Goal: Transaction & Acquisition: Purchase product/service

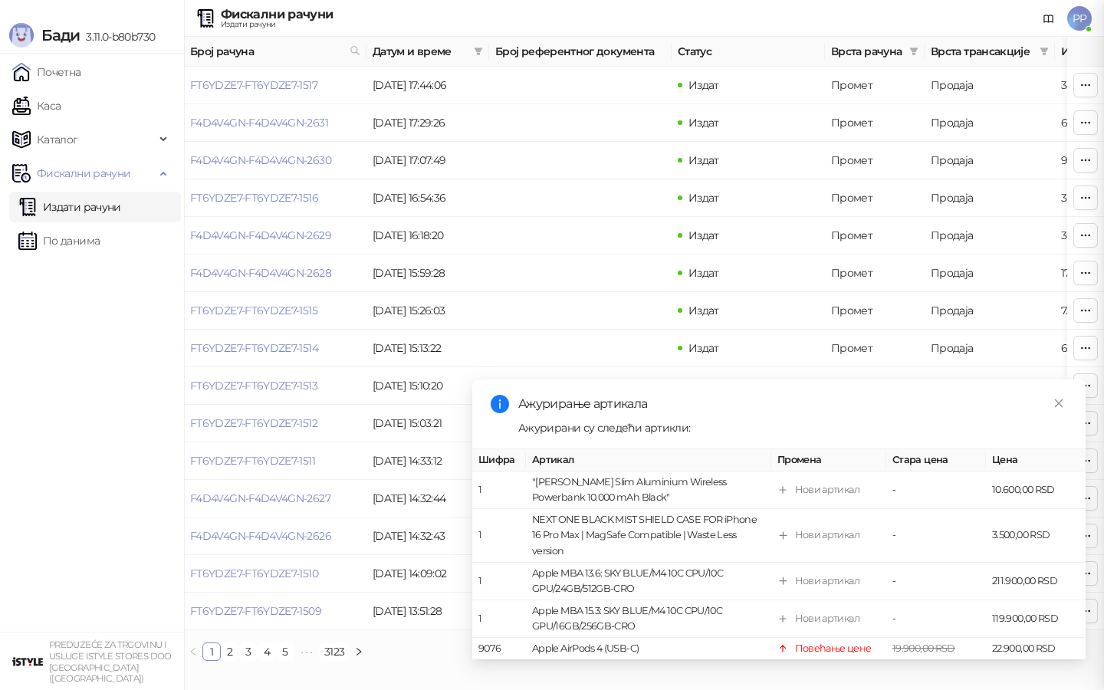
click at [77, 87] on div at bounding box center [552, 345] width 1104 height 690
click at [61, 96] on link "Каса" at bounding box center [36, 105] width 48 height 31
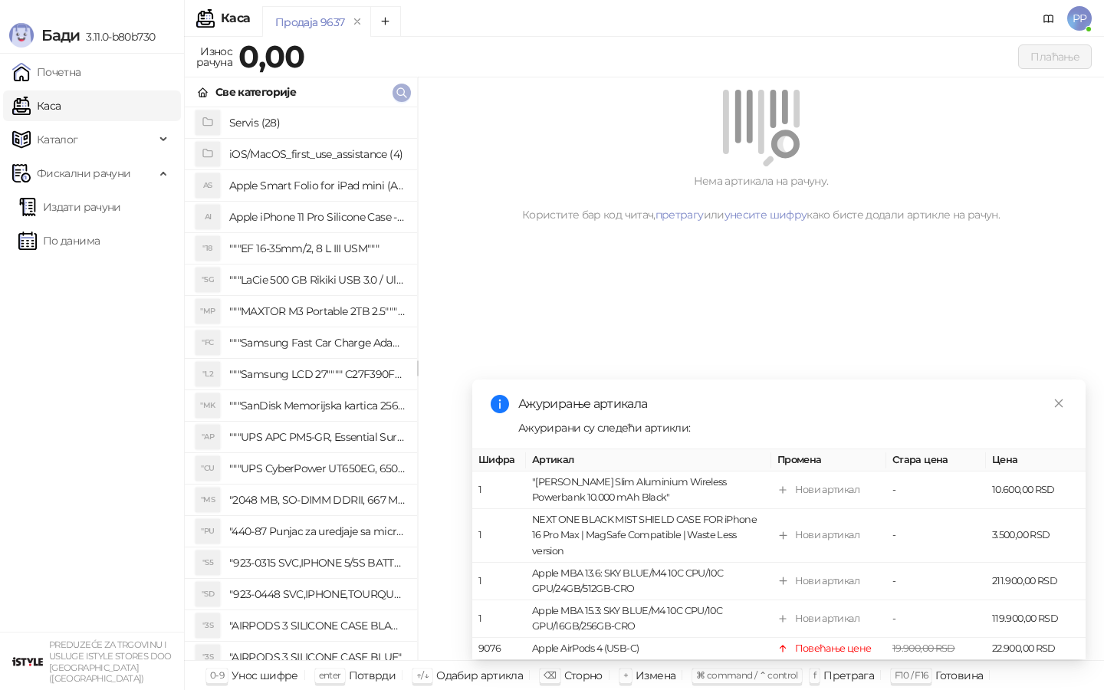
click at [401, 97] on icon "button" at bounding box center [401, 93] width 12 height 12
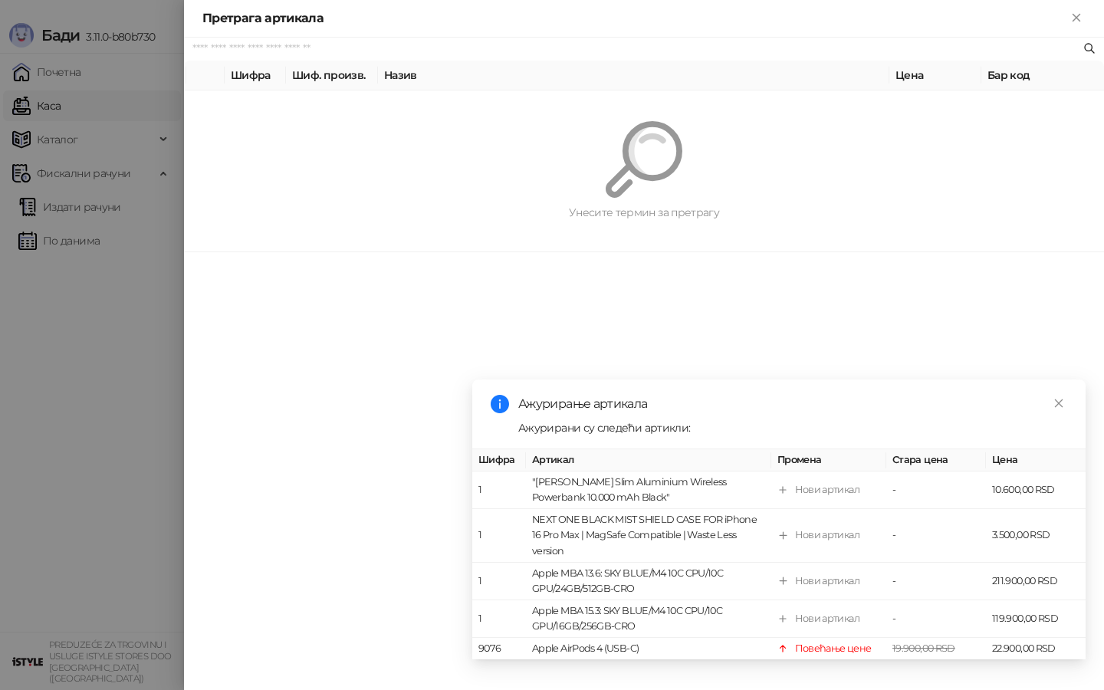
paste input "*********"
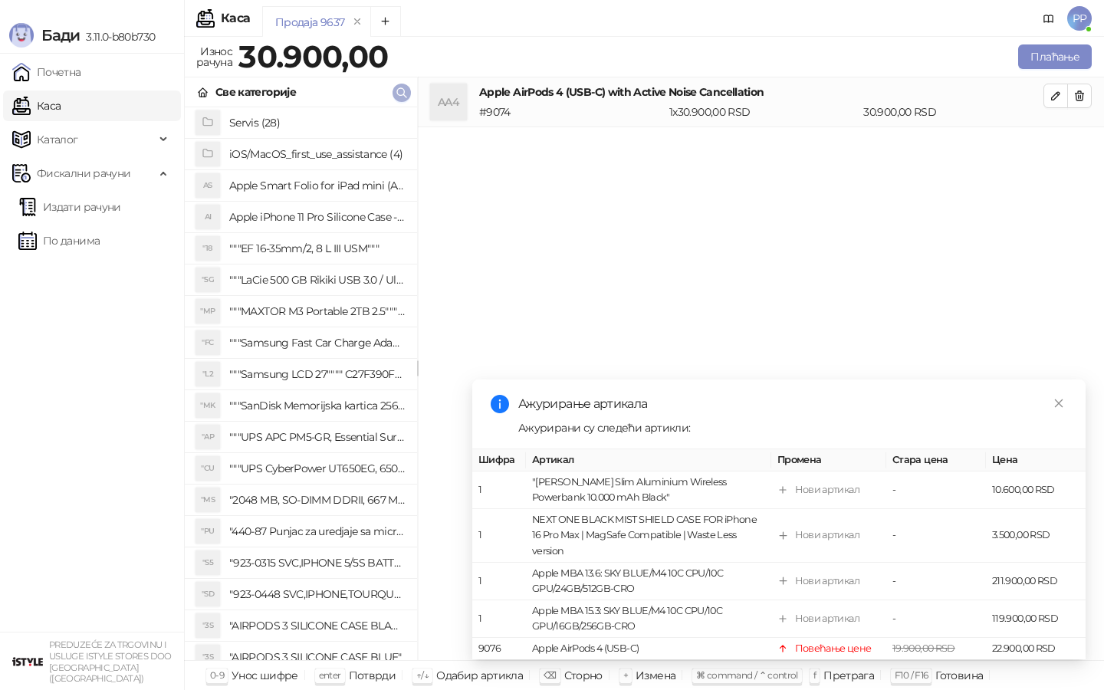
click at [402, 93] on icon "button" at bounding box center [401, 92] width 9 height 9
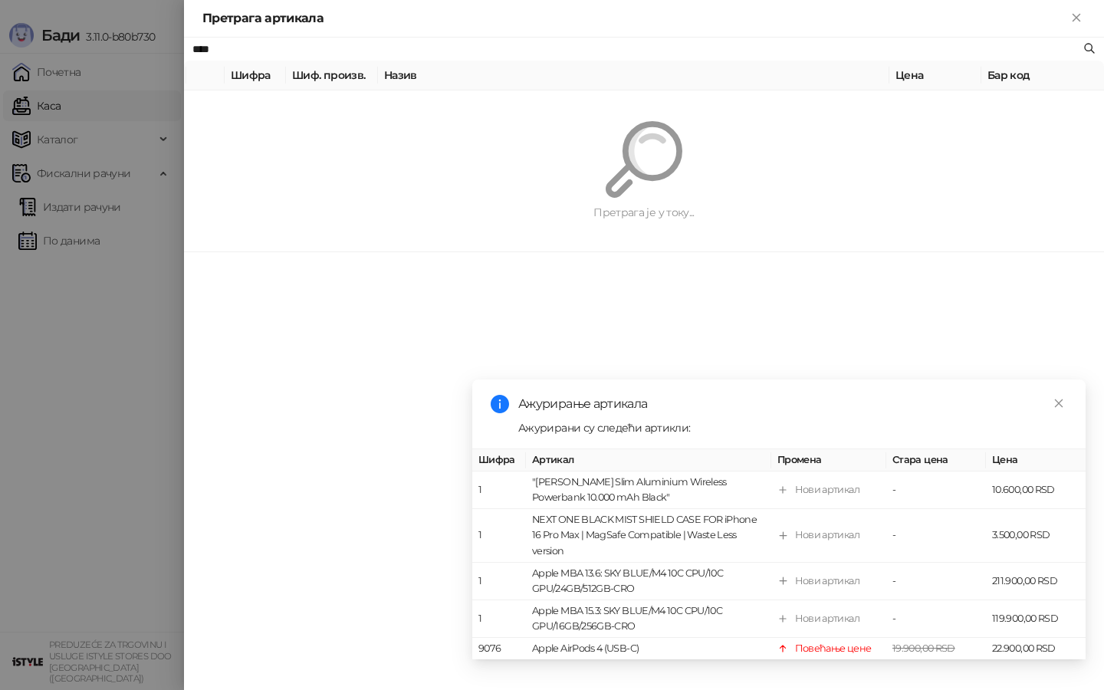
type input "****"
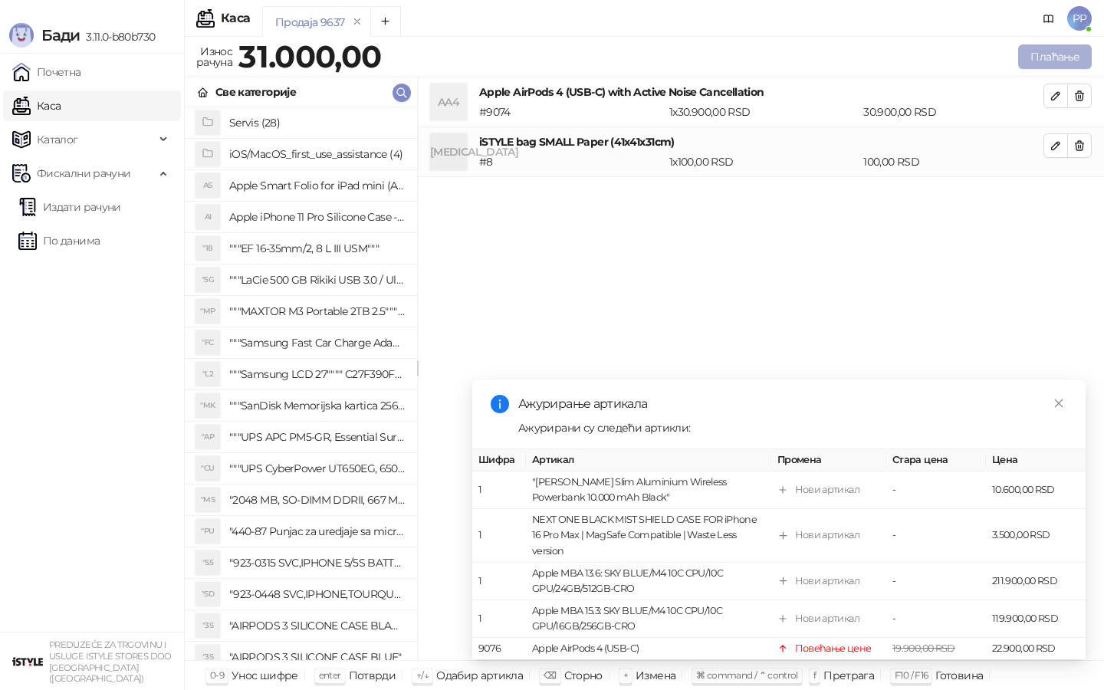
click at [1039, 66] on button "Плаћање" at bounding box center [1055, 56] width 74 height 25
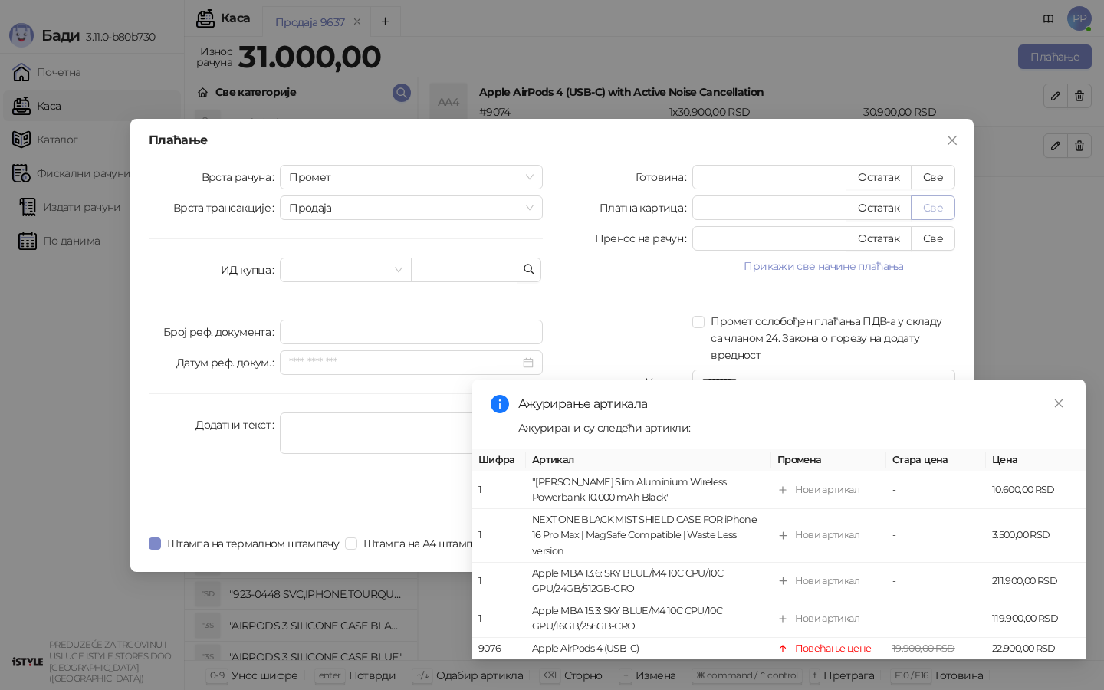
click at [937, 211] on button "Све" at bounding box center [932, 207] width 44 height 25
type input "*****"
type input "****"
click at [1058, 399] on icon "close" at bounding box center [1058, 403] width 11 height 11
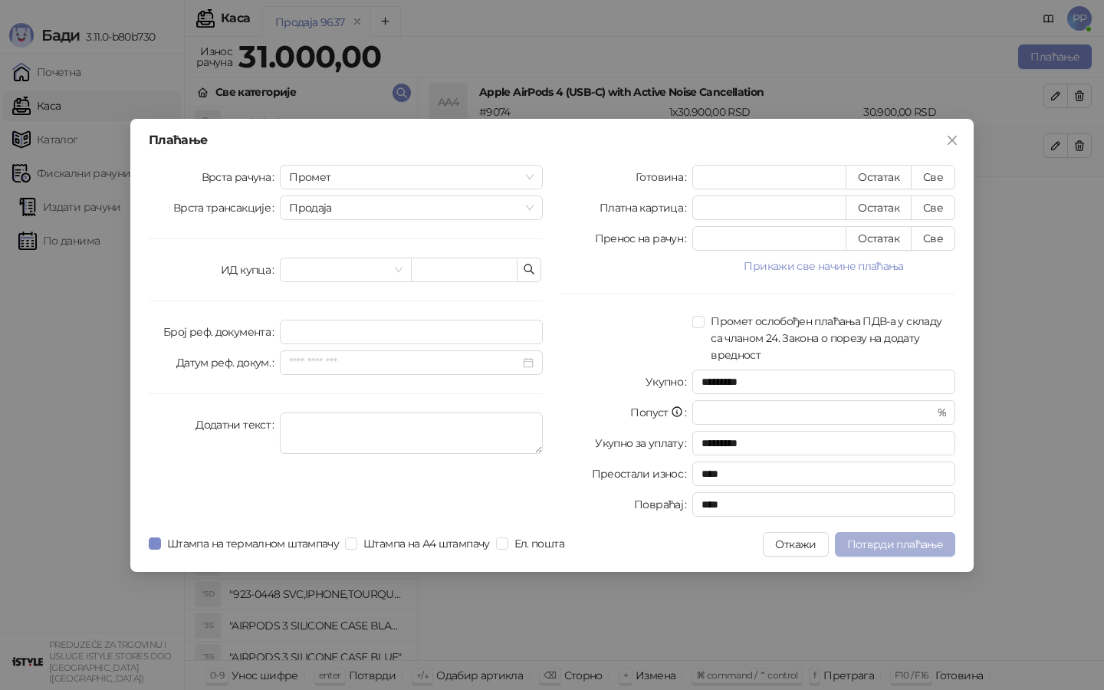
click at [906, 533] on button "Потврди плаћање" at bounding box center [895, 544] width 120 height 25
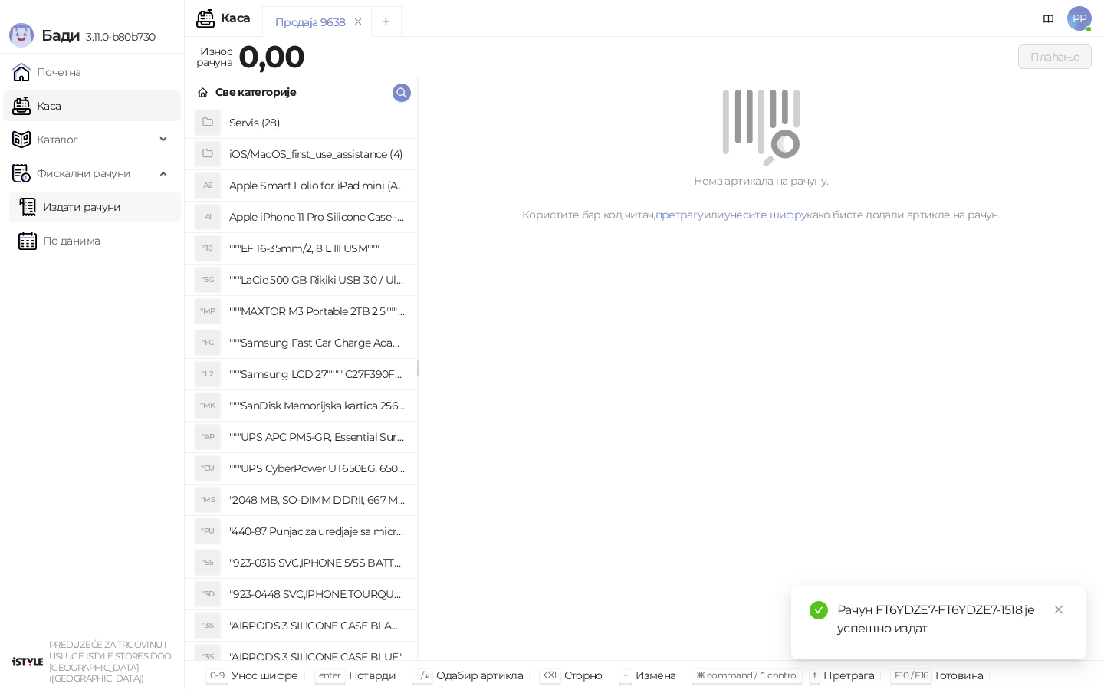
click at [121, 192] on link "Издати рачуни" at bounding box center [69, 207] width 103 height 31
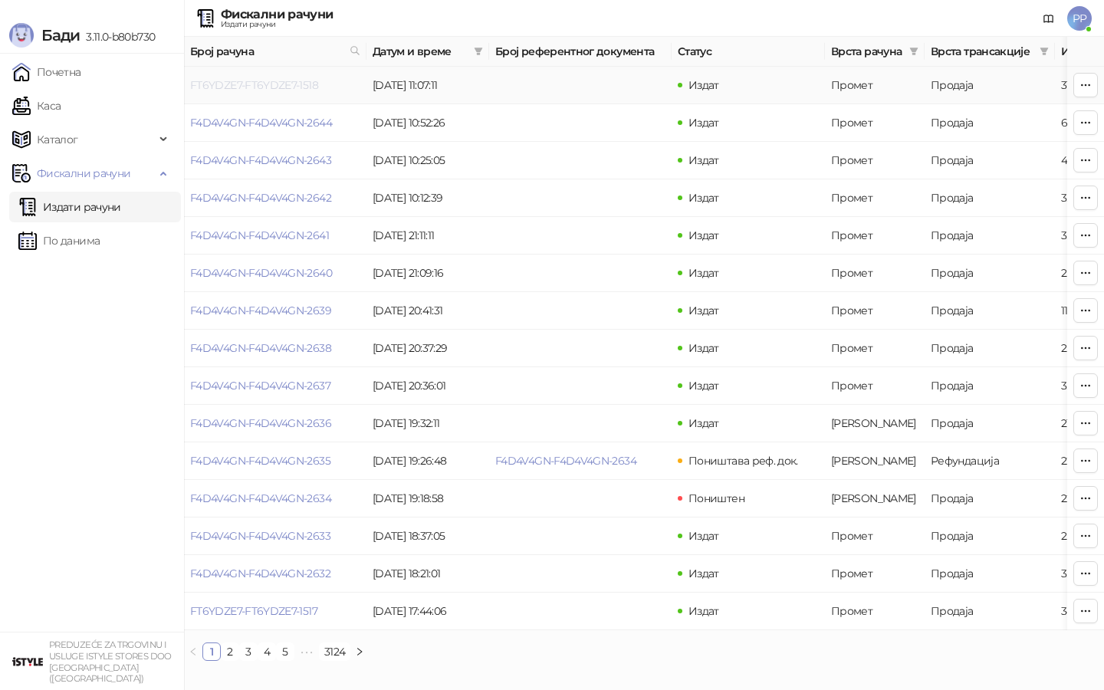
click at [238, 87] on link "FT6YDZE7-FT6YDZE7-1518" at bounding box center [254, 85] width 128 height 14
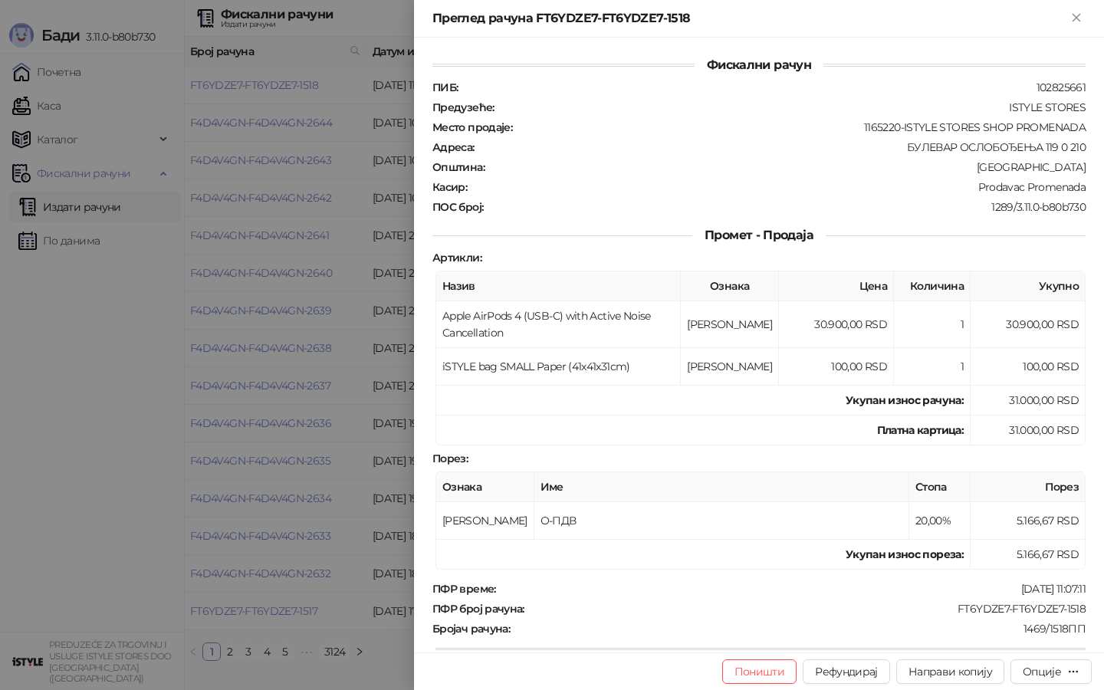
click at [303, 85] on div at bounding box center [552, 345] width 1104 height 690
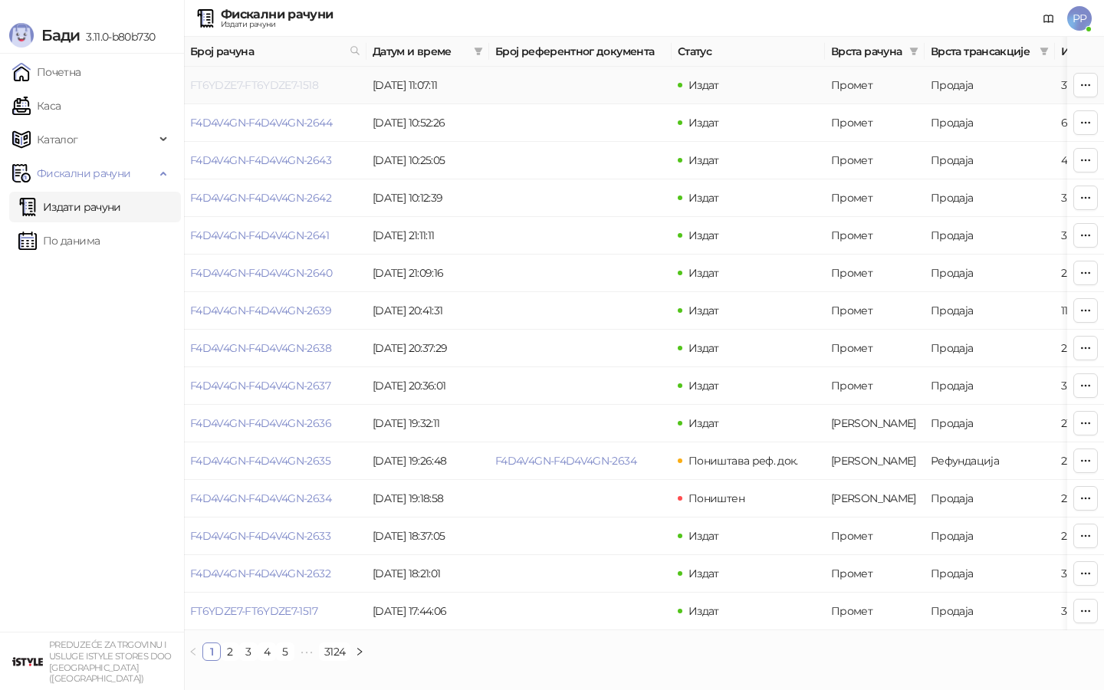
click at [262, 82] on link "FT6YDZE7-FT6YDZE7-1518" at bounding box center [254, 85] width 128 height 14
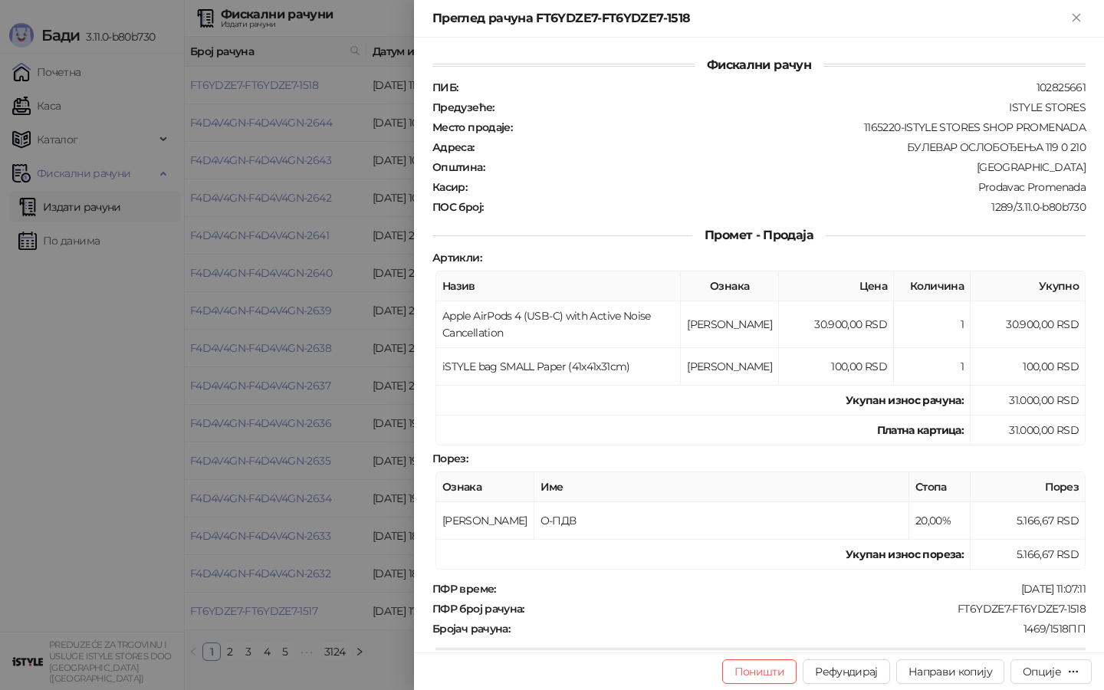
click at [281, 91] on div at bounding box center [552, 345] width 1104 height 690
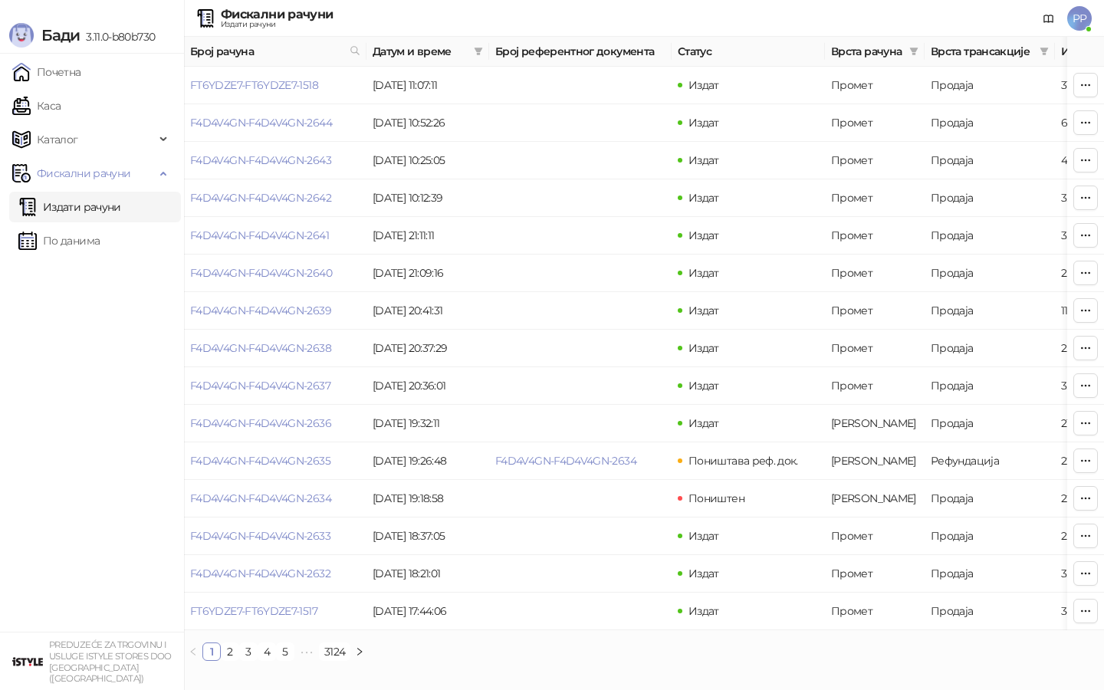
click at [1071, 663] on div "Број рачуна Датум и време Број референтног документа Статус Врста рачуна Врста …" at bounding box center [644, 355] width 920 height 636
click at [1058, 673] on html "Бади 3.11.0-b80b730 Почетна Каса Каталог Фискални рачуни Издати рачуни По даним…" at bounding box center [552, 336] width 1104 height 673
click at [1039, 665] on div "Број рачуна Датум и време Број референтног документа Статус Врста рачуна Врста …" at bounding box center [644, 355] width 920 height 636
click at [298, 82] on link "FT6YDZE7-FT6YDZE7-1518" at bounding box center [254, 85] width 128 height 14
click at [274, 85] on link "FT6YDZE7-FT6YDZE7-1518" at bounding box center [254, 85] width 128 height 14
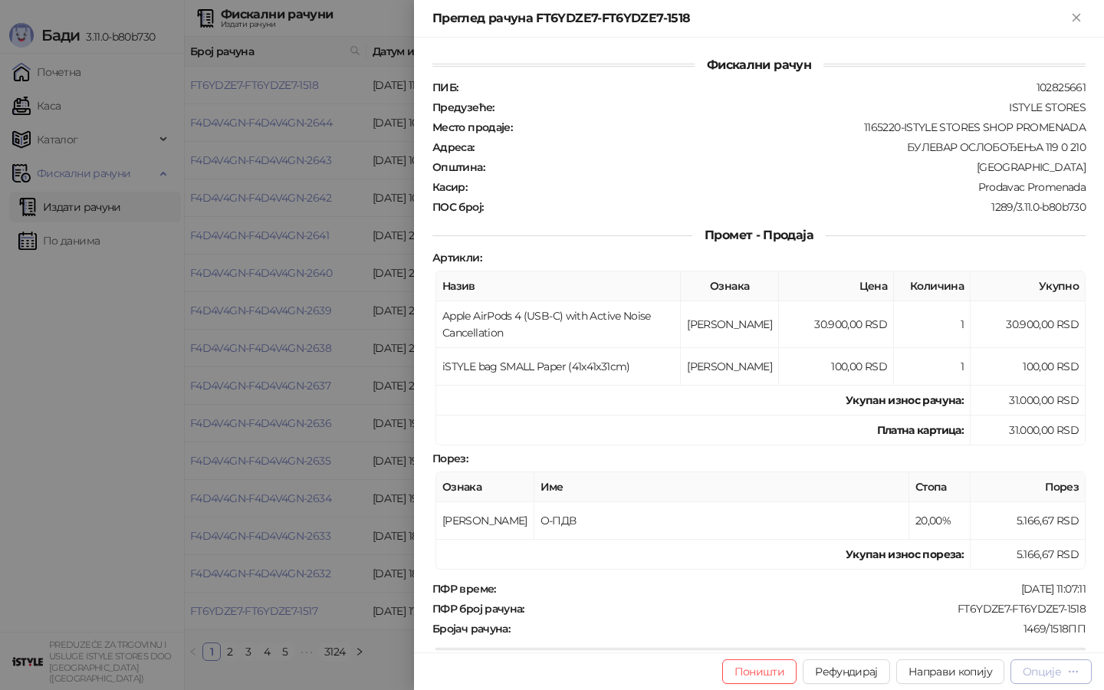
click at [1062, 667] on div "Опције" at bounding box center [1050, 671] width 57 height 15
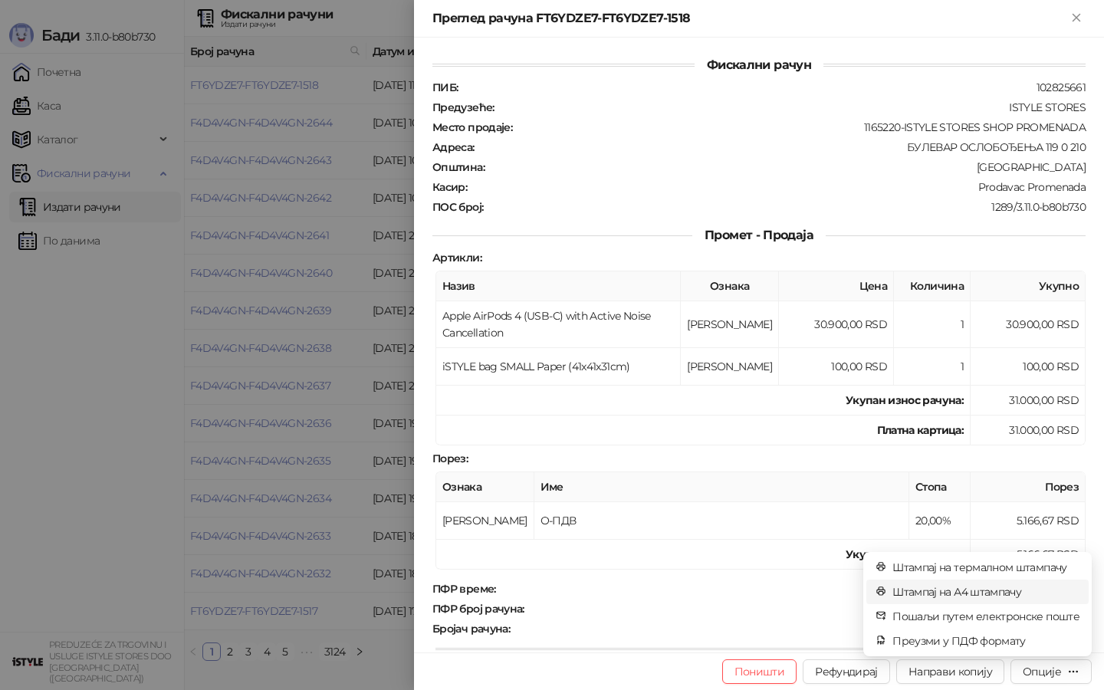
click at [1017, 589] on span "Штампај на А4 штампачу" at bounding box center [985, 591] width 187 height 17
